Goal: Task Accomplishment & Management: Complete application form

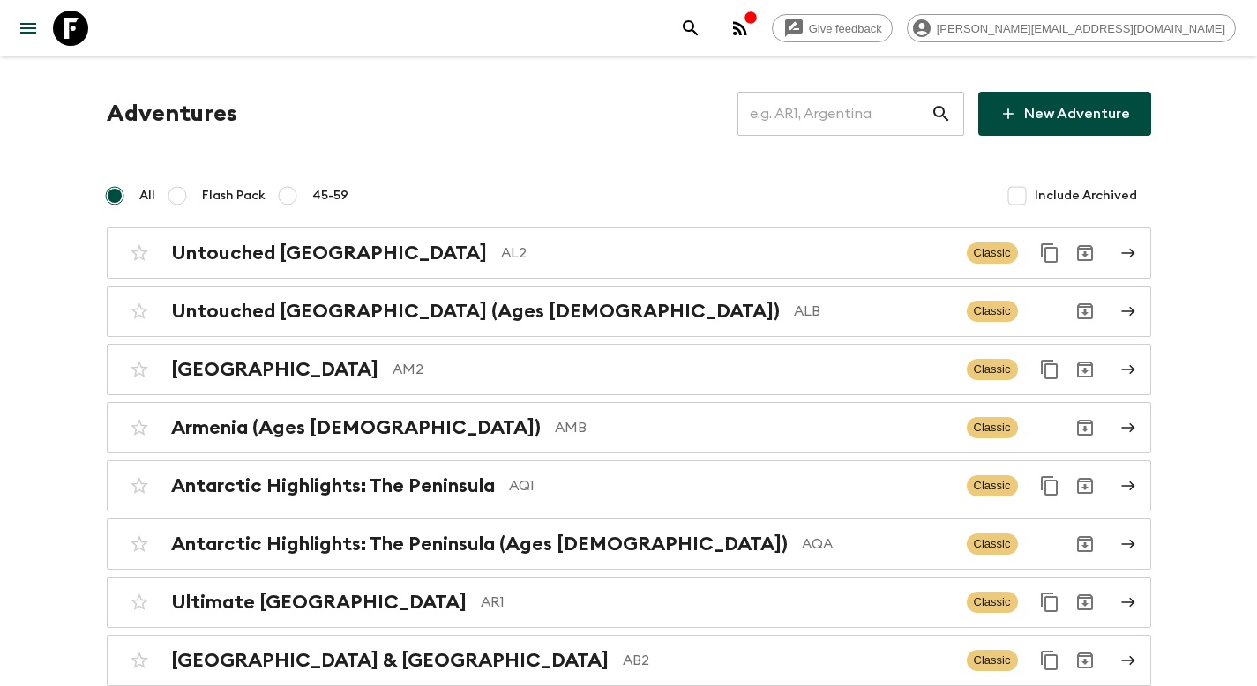
click at [843, 117] on input "text" at bounding box center [834, 113] width 193 height 49
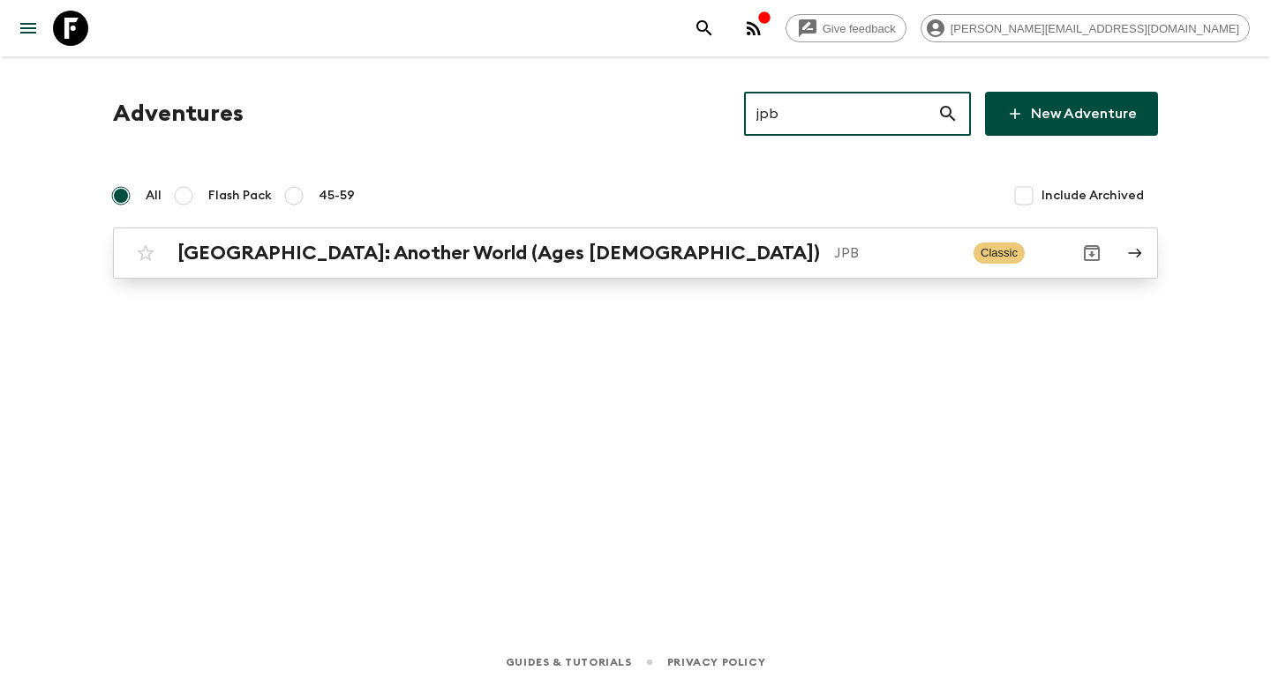
type input "jpb"
click at [717, 266] on div "[GEOGRAPHIC_DATA]: Another World (Ages [DEMOGRAPHIC_DATA]) JPB Classic" at bounding box center [601, 253] width 946 height 35
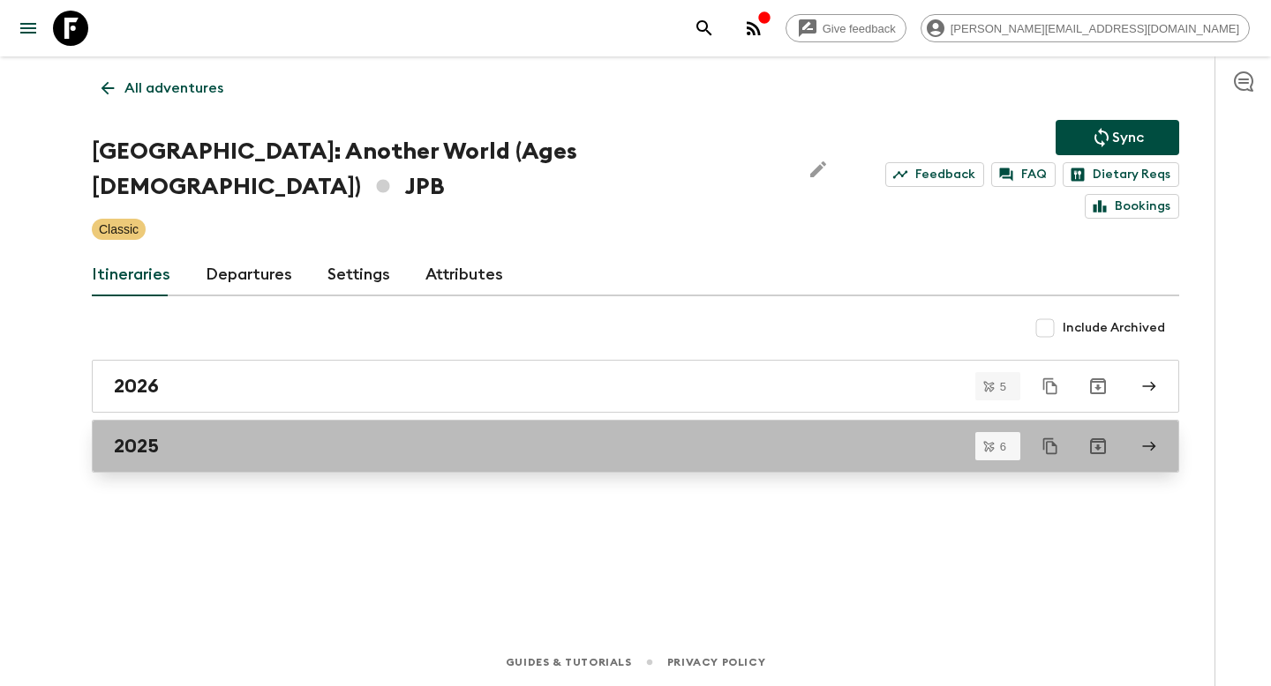
click at [229, 435] on div "2025" at bounding box center [618, 446] width 1009 height 23
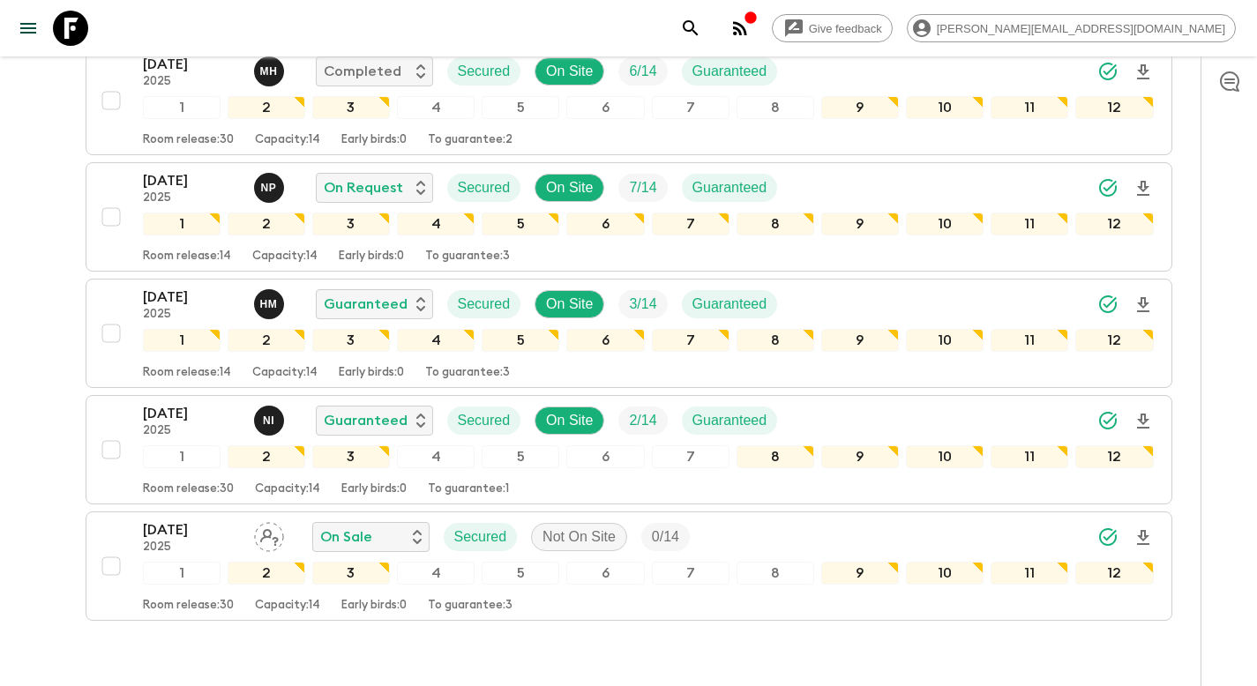
scroll to position [501, 0]
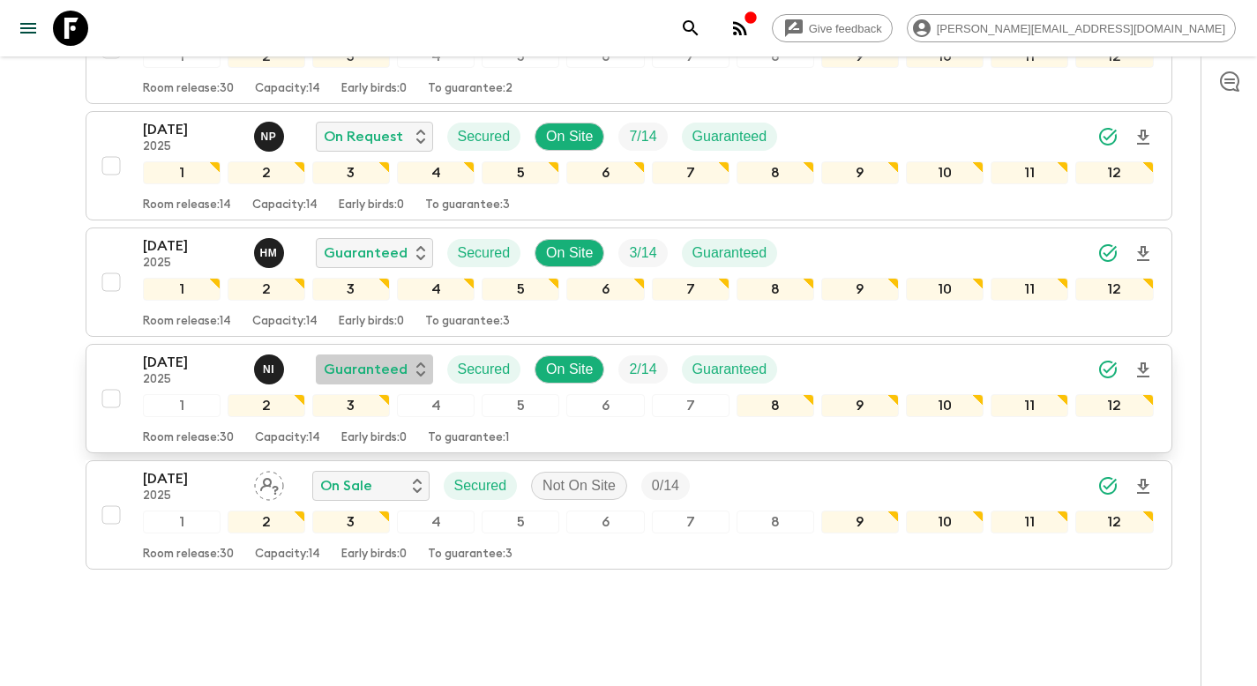
click at [334, 359] on p "Guaranteed" at bounding box center [366, 369] width 84 height 21
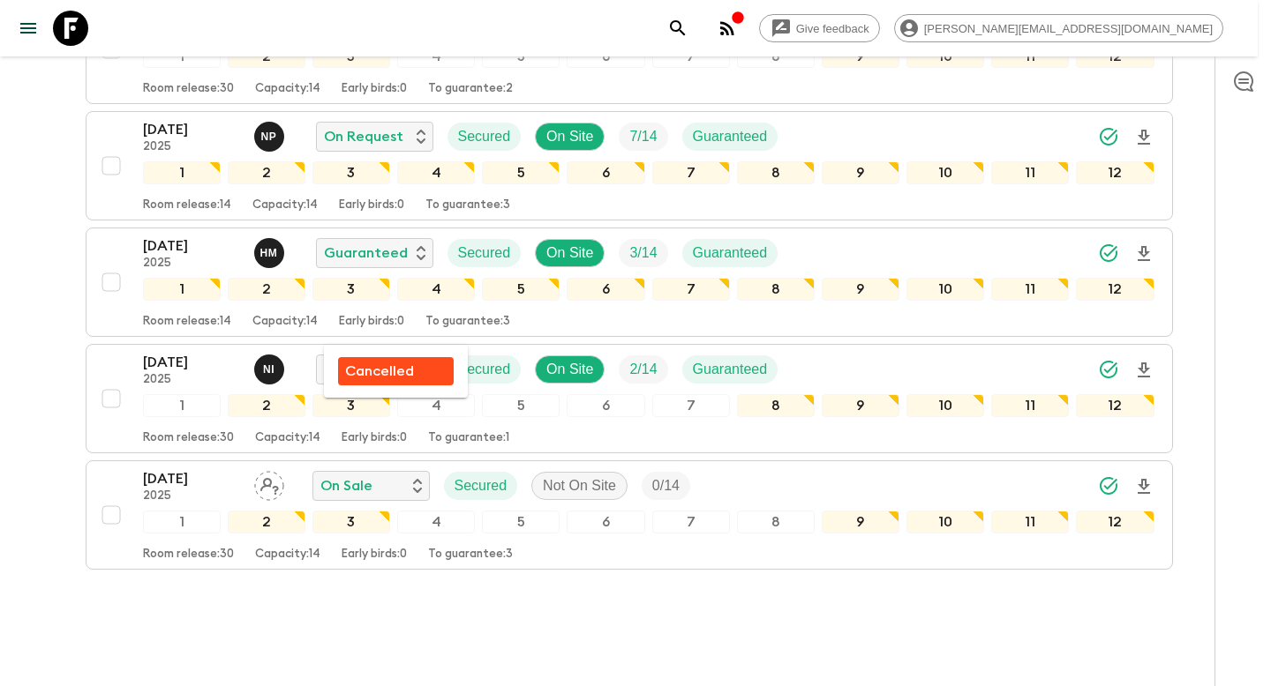
click at [398, 372] on p "Cancelled" at bounding box center [379, 371] width 69 height 21
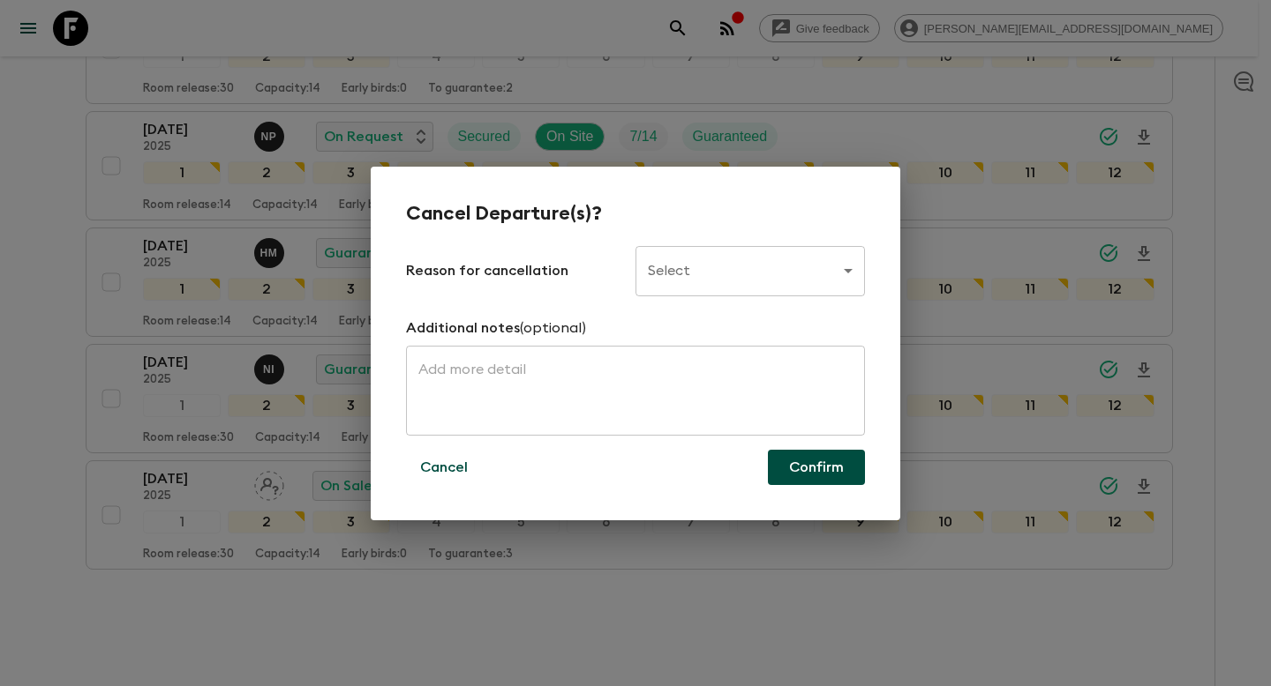
click at [795, 274] on body "Give feedback [PERSON_NAME][EMAIL_ADDRESS][DOMAIN_NAME] All itineraries [GEOGRA…" at bounding box center [635, 115] width 1271 height 1232
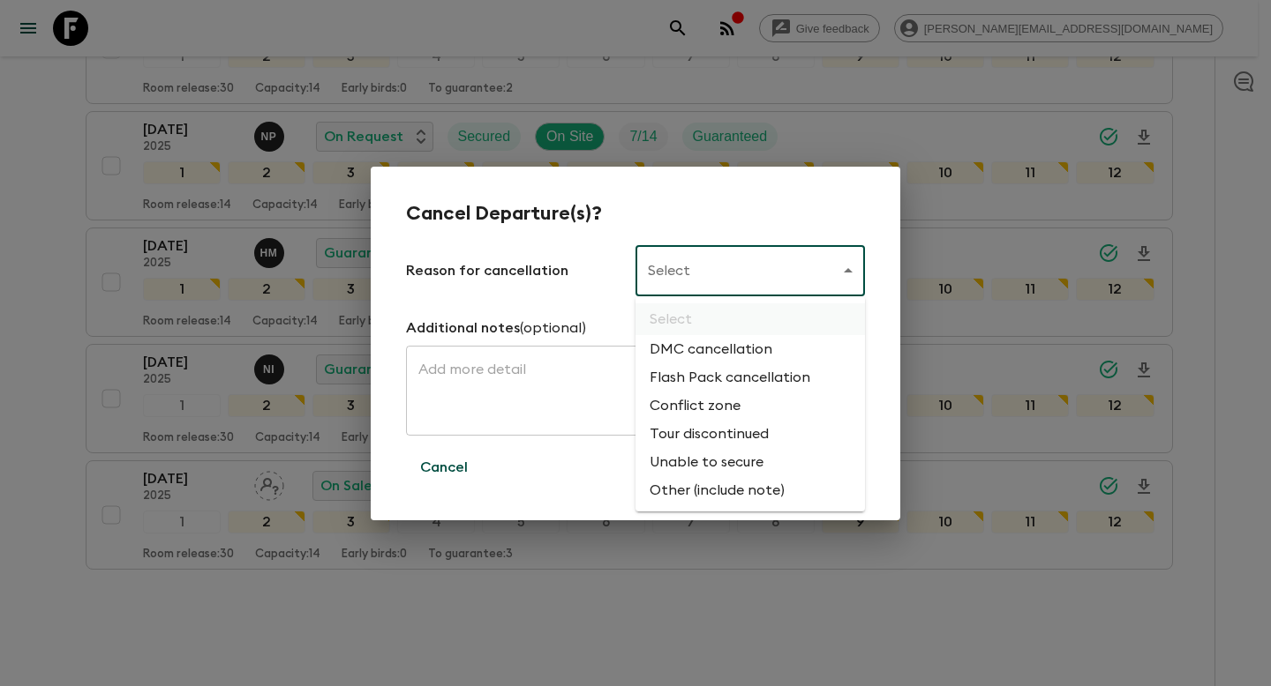
click at [764, 376] on li "Flash Pack cancellation" at bounding box center [749, 378] width 229 height 28
type input "FLASHPACK_CANCELLATION"
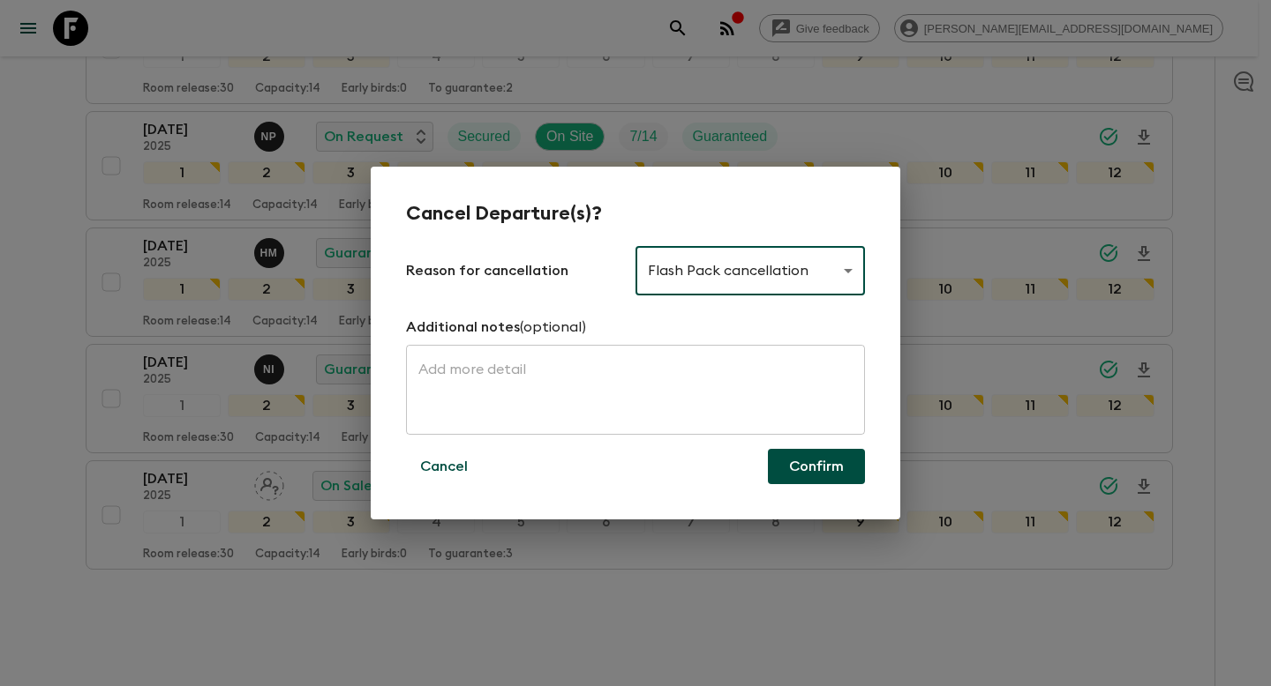
click at [813, 461] on button "Confirm" at bounding box center [816, 466] width 97 height 35
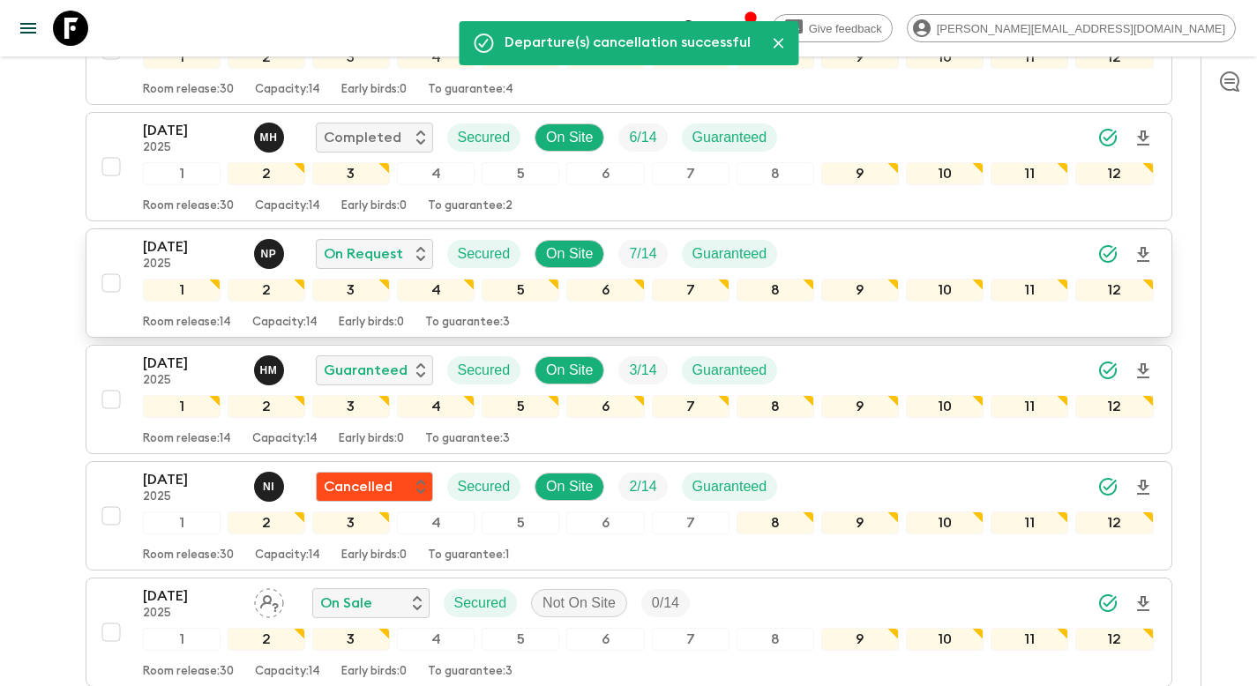
scroll to position [0, 0]
